Goal: Transaction & Acquisition: Purchase product/service

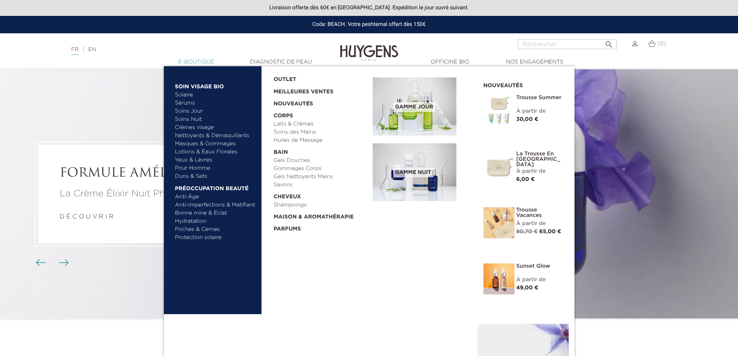
click at [193, 62] on link "  E-Boutique" at bounding box center [196, 62] width 77 height 8
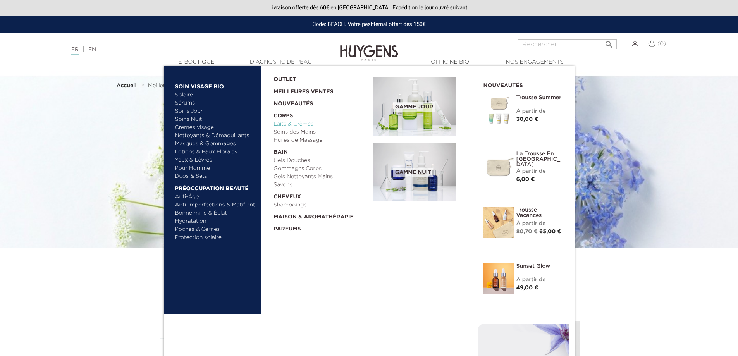
click at [299, 125] on link "Laits & Crèmes" at bounding box center [321, 124] width 94 height 8
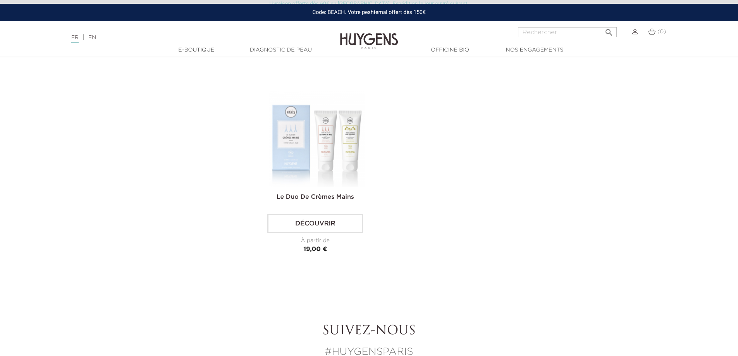
scroll to position [930, 0]
